Goal: Information Seeking & Learning: Understand process/instructions

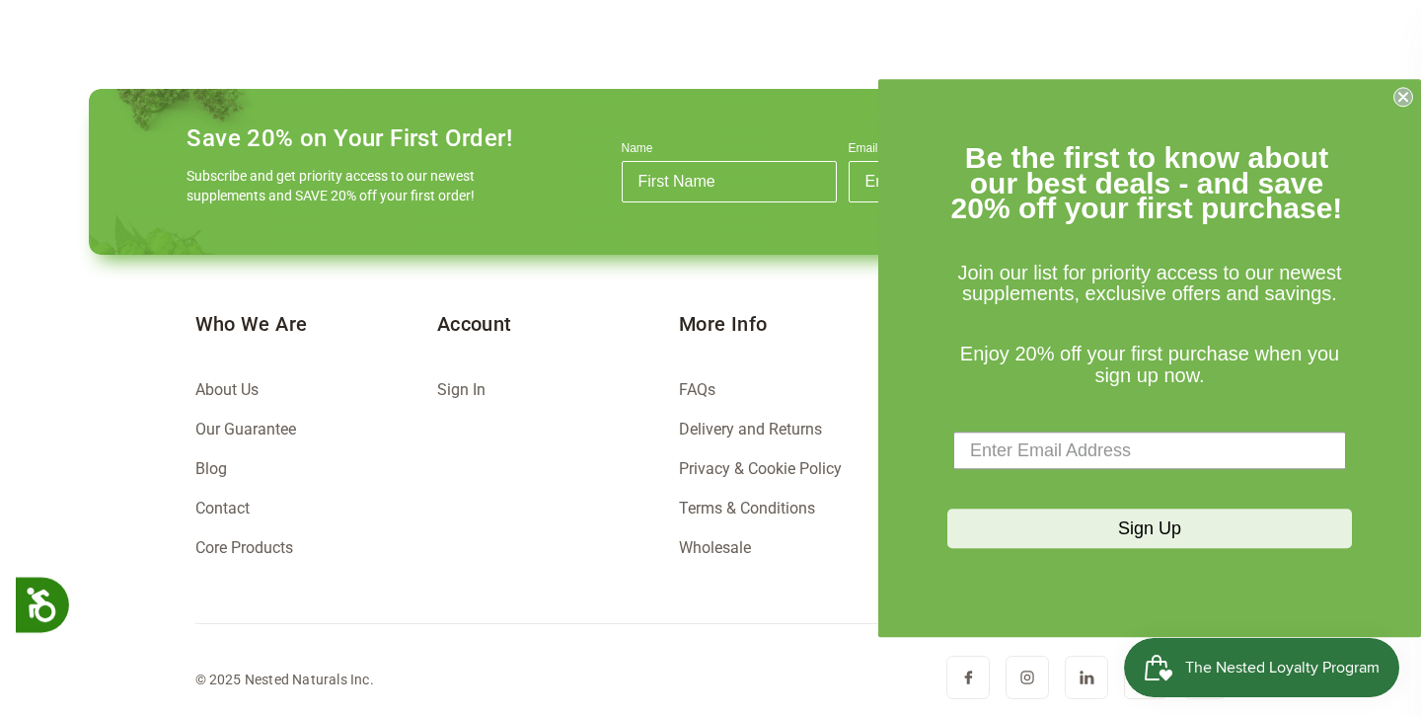
scroll to position [0, 346]
click at [1409, 96] on circle "Close dialog" at bounding box center [1404, 97] width 19 height 19
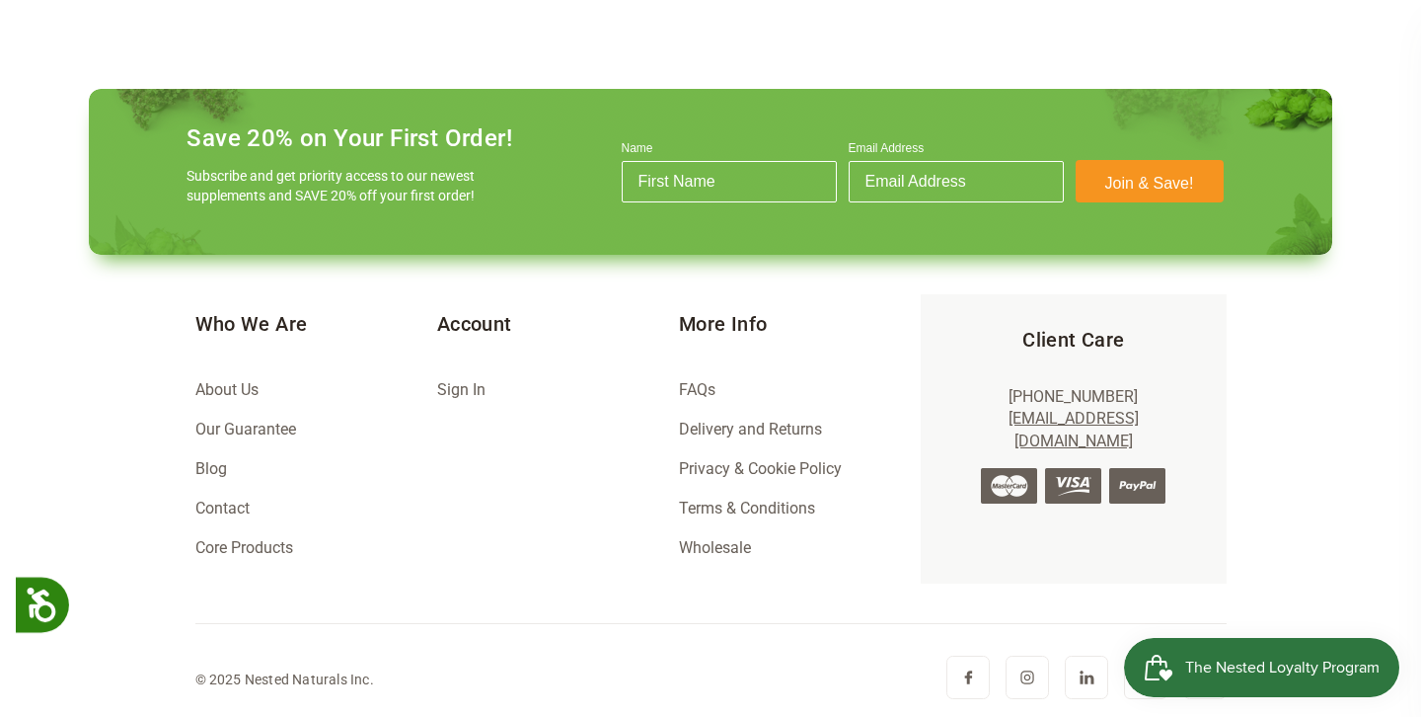
click at [689, 427] on link "Delivery and Returns" at bounding box center [750, 429] width 143 height 19
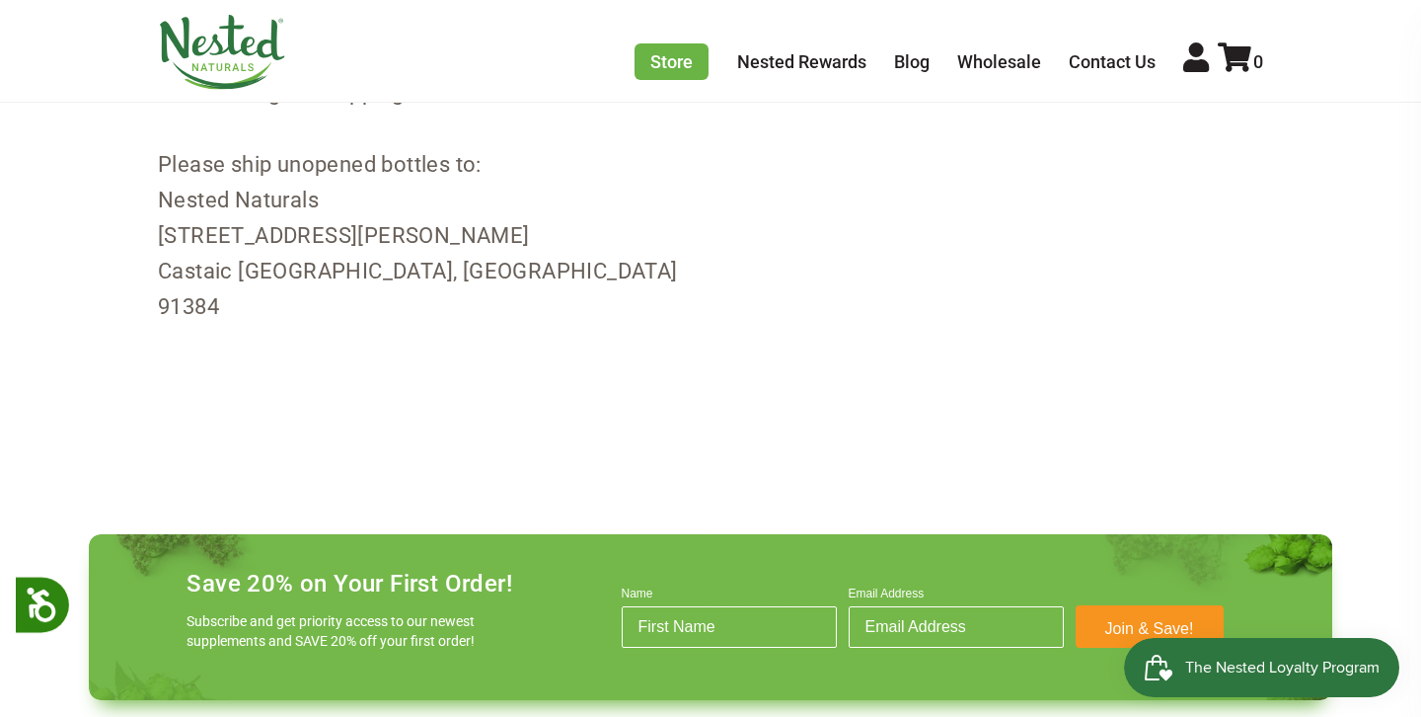
scroll to position [2940, 0]
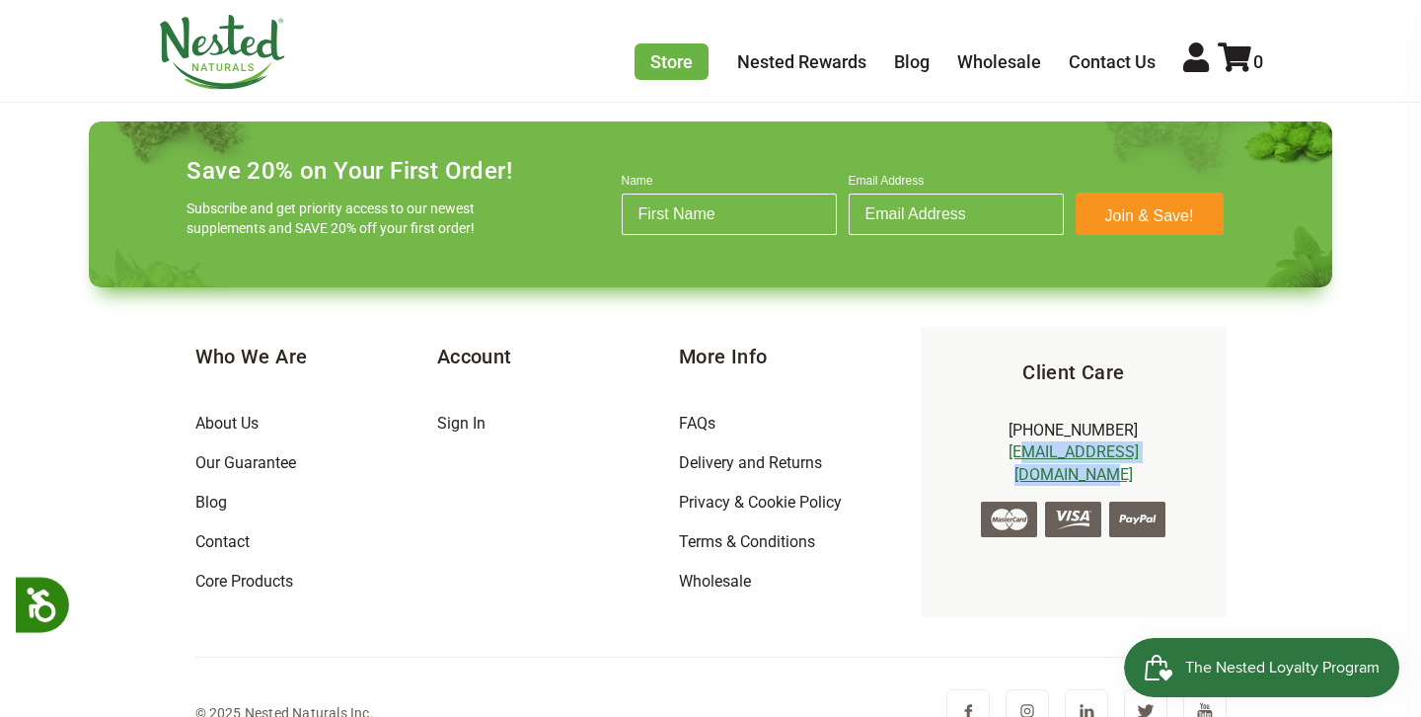
drag, startPoint x: 1189, startPoint y: 416, endPoint x: 984, endPoint y: 413, distance: 205.3
click at [984, 420] on p "[PHONE_NUMBER] [EMAIL_ADDRESS][DOMAIN_NAME]" at bounding box center [1074, 453] width 242 height 66
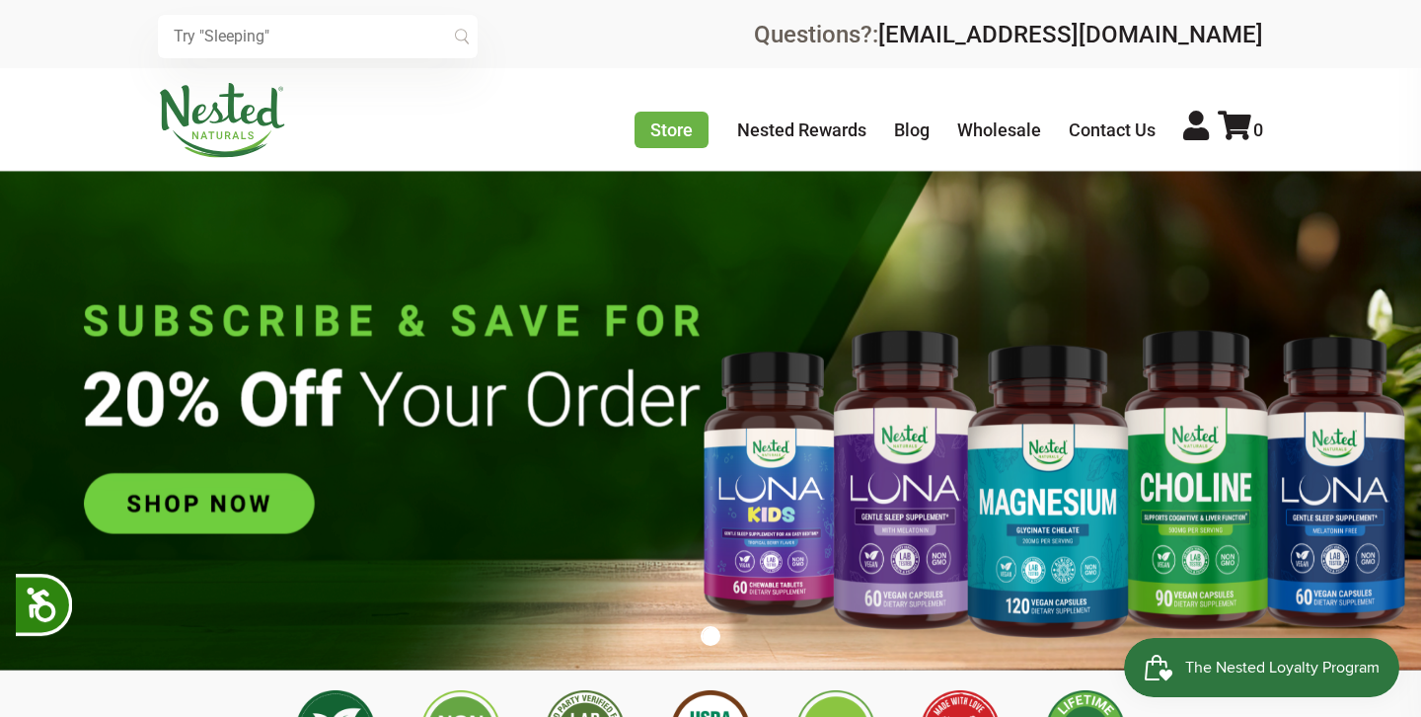
scroll to position [0, 346]
